Goal: Navigation & Orientation: Find specific page/section

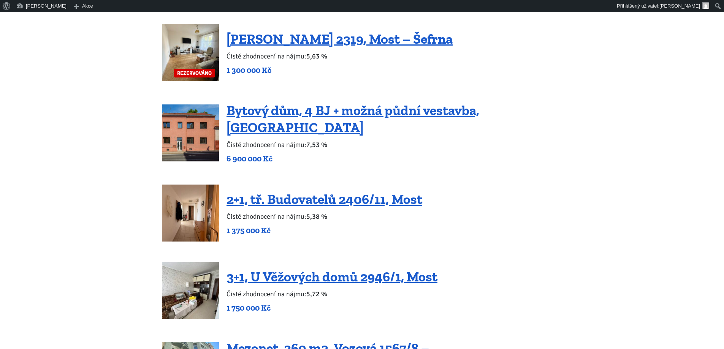
scroll to position [1432, 0]
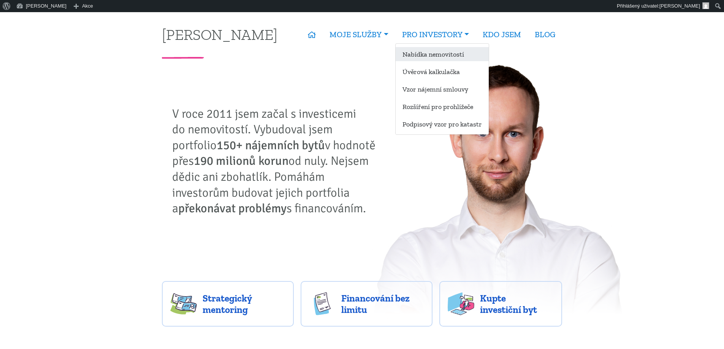
click at [421, 54] on link "Nabídka nemovitostí" at bounding box center [441, 54] width 93 height 14
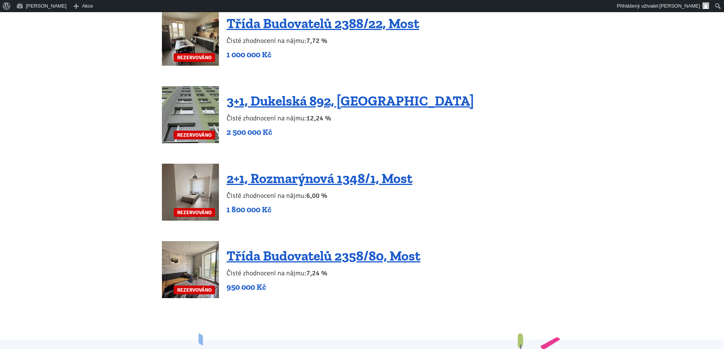
scroll to position [1552, 0]
